Goal: Check status: Check status

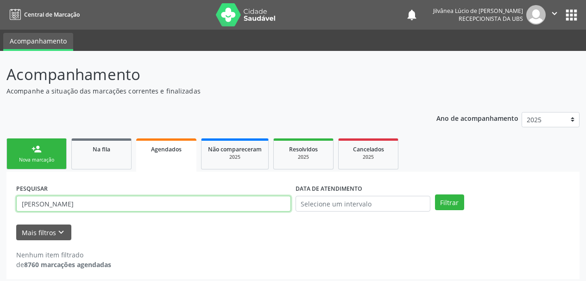
drag, startPoint x: 44, startPoint y: 210, endPoint x: 0, endPoint y: 196, distance: 45.9
click at [0, 205] on div "Acompanhamento Acompanhe a situação das marcações correntes e finalizadas Relat…" at bounding box center [293, 168] width 586 height 235
type input "v"
paste input "043.817.085-71"
click at [435, 195] on button "Filtrar" at bounding box center [449, 203] width 29 height 16
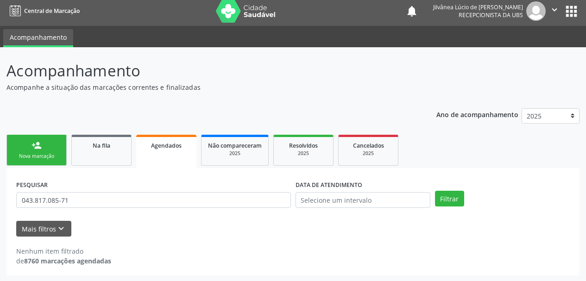
scroll to position [5, 0]
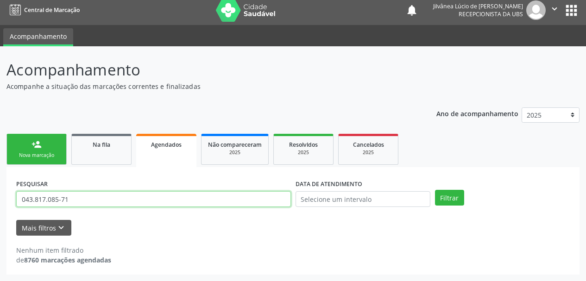
drag, startPoint x: 96, startPoint y: 199, endPoint x: 0, endPoint y: 159, distance: 103.9
click at [0, 190] on div "Acompanhamento Acompanhe a situação das marcações correntes e finalizadas Relat…" at bounding box center [293, 163] width 586 height 235
paste input "702909515992578"
click at [435, 190] on button "Filtrar" at bounding box center [449, 198] width 29 height 16
drag, startPoint x: 86, startPoint y: 202, endPoint x: 0, endPoint y: 209, distance: 86.6
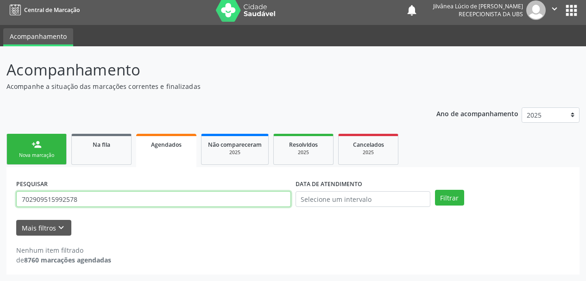
click at [0, 209] on div "Acompanhamento Acompanhe a situação das marcações correntes e finalizadas Relat…" at bounding box center [293, 163] width 586 height 235
paste input "[PERSON_NAME]"
type input "[PERSON_NAME]"
click at [435, 190] on button "Filtrar" at bounding box center [449, 198] width 29 height 16
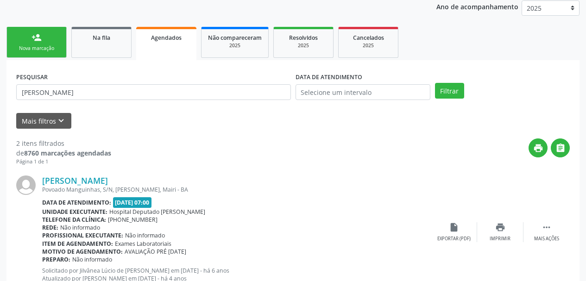
scroll to position [144, 0]
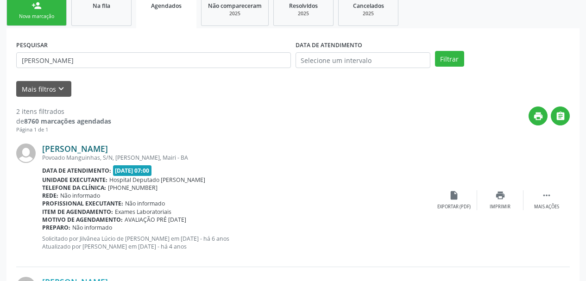
click at [106, 152] on link "[PERSON_NAME]" at bounding box center [75, 149] width 66 height 10
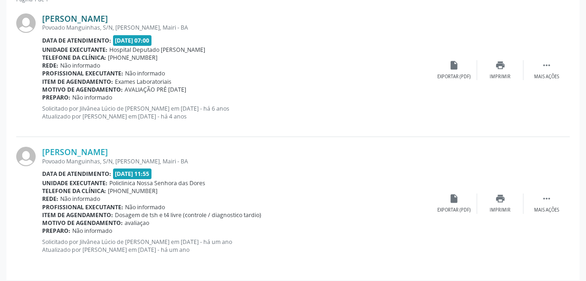
scroll to position [279, 0]
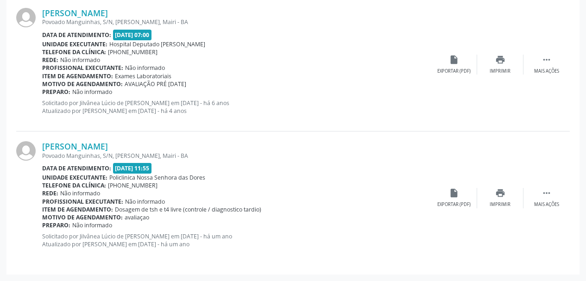
click at [259, 147] on div "[PERSON_NAME]" at bounding box center [236, 146] width 389 height 10
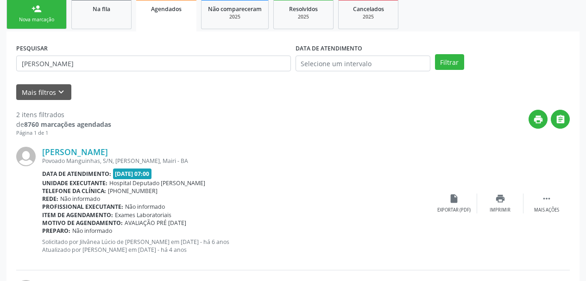
scroll to position [0, 0]
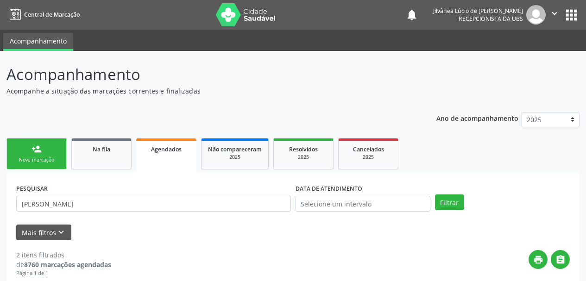
click at [551, 16] on icon "" at bounding box center [555, 13] width 10 height 10
click at [526, 53] on link "Sair" at bounding box center [531, 56] width 64 height 13
